Goal: Information Seeking & Learning: Understand process/instructions

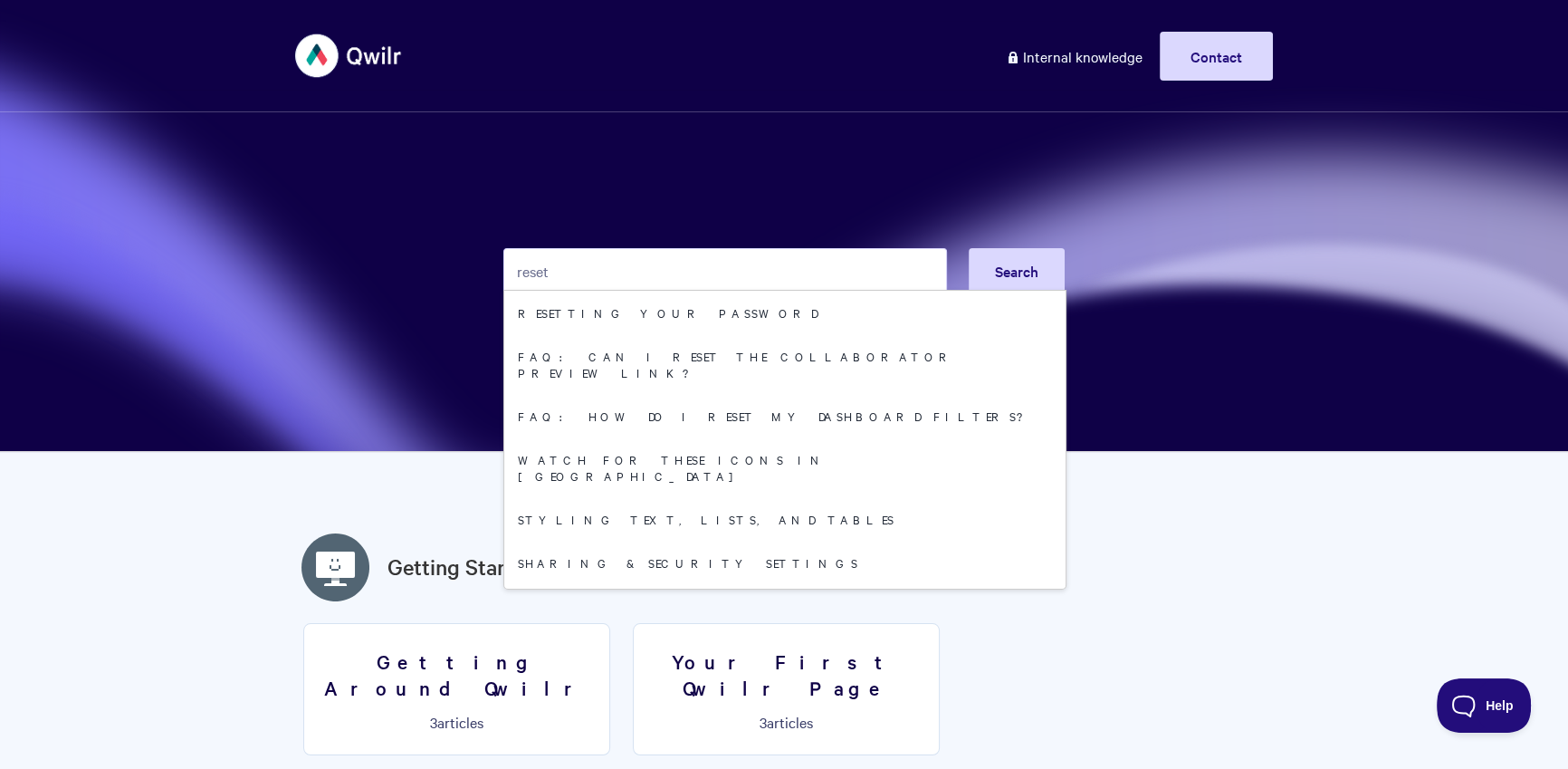
type input "reset"
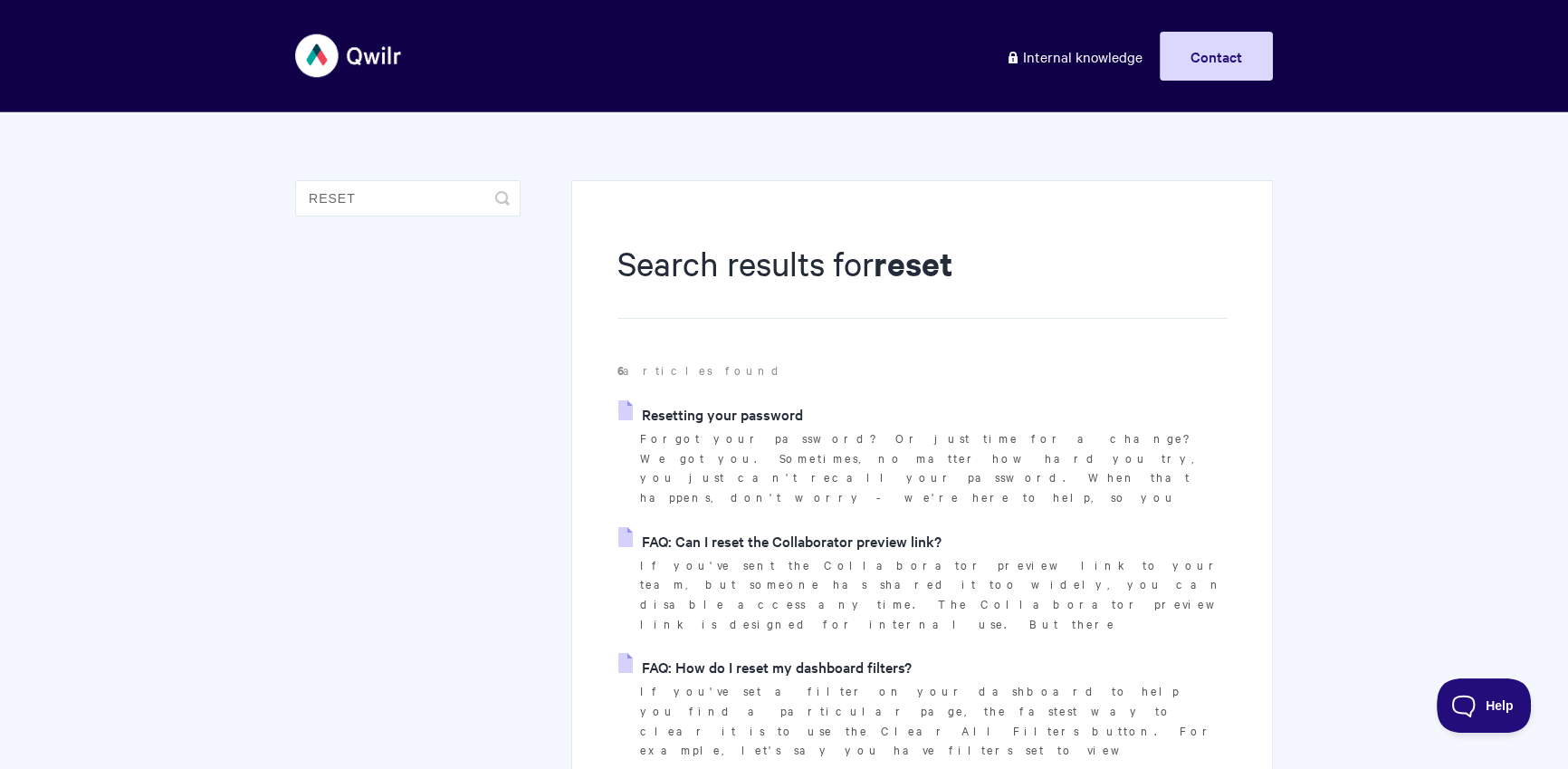
click at [755, 427] on li "Resetting your password Forgot your password? Or just time for a change? We got…" at bounding box center [922, 454] width 609 height 107
click at [759, 422] on link "Resetting your password" at bounding box center [711, 414] width 184 height 27
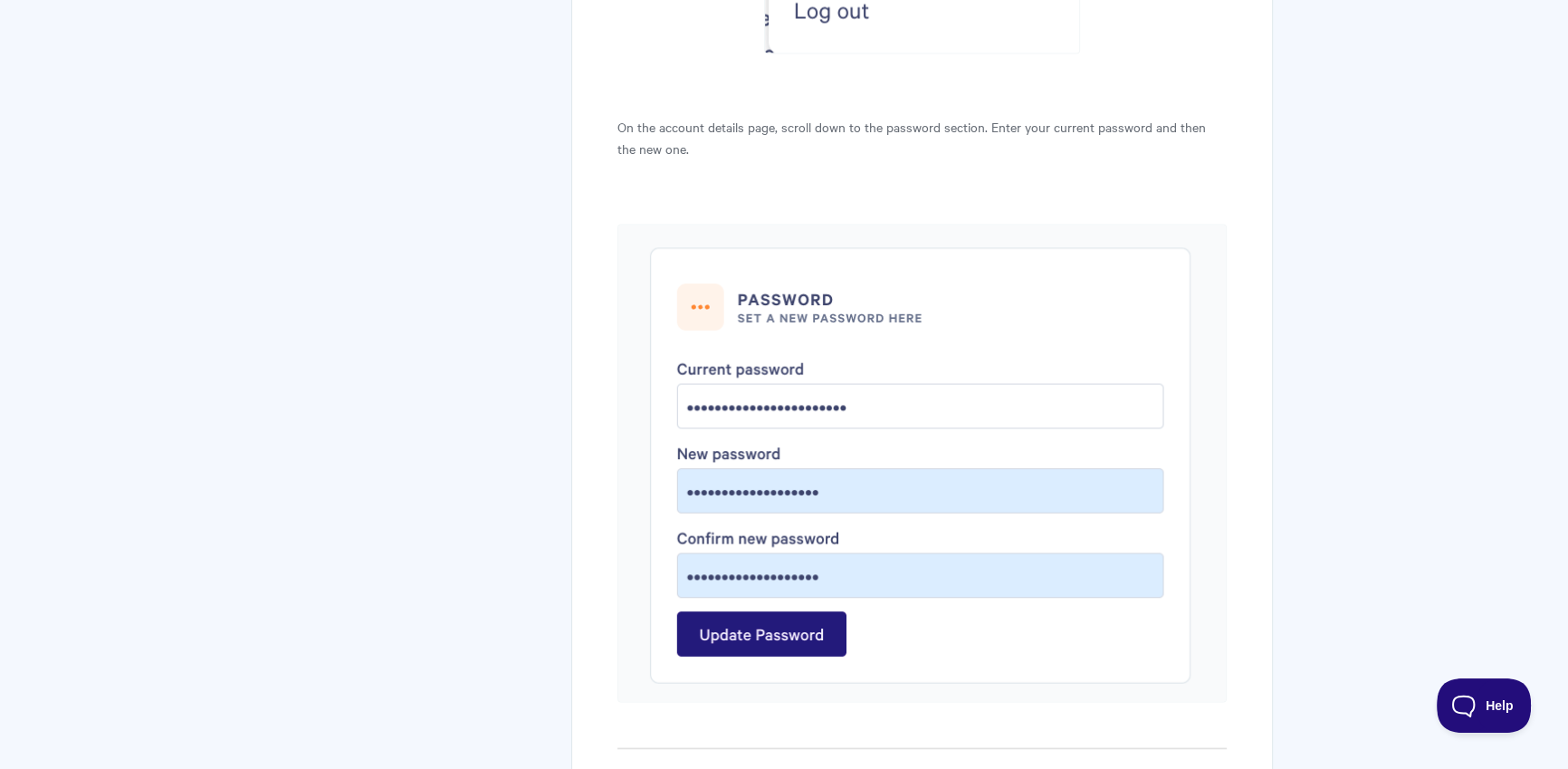
scroll to position [4697, 0]
